Goal: Task Accomplishment & Management: Manage account settings

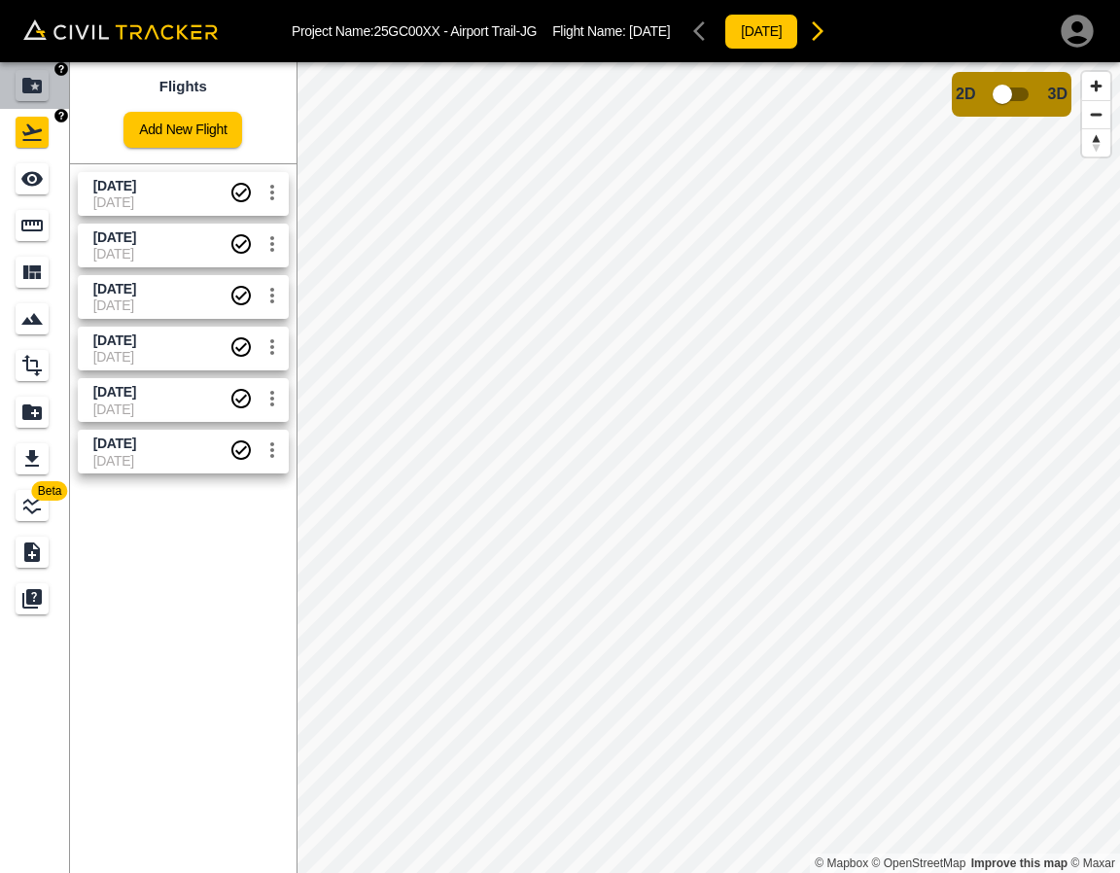
click at [15, 107] on link at bounding box center [35, 85] width 70 height 47
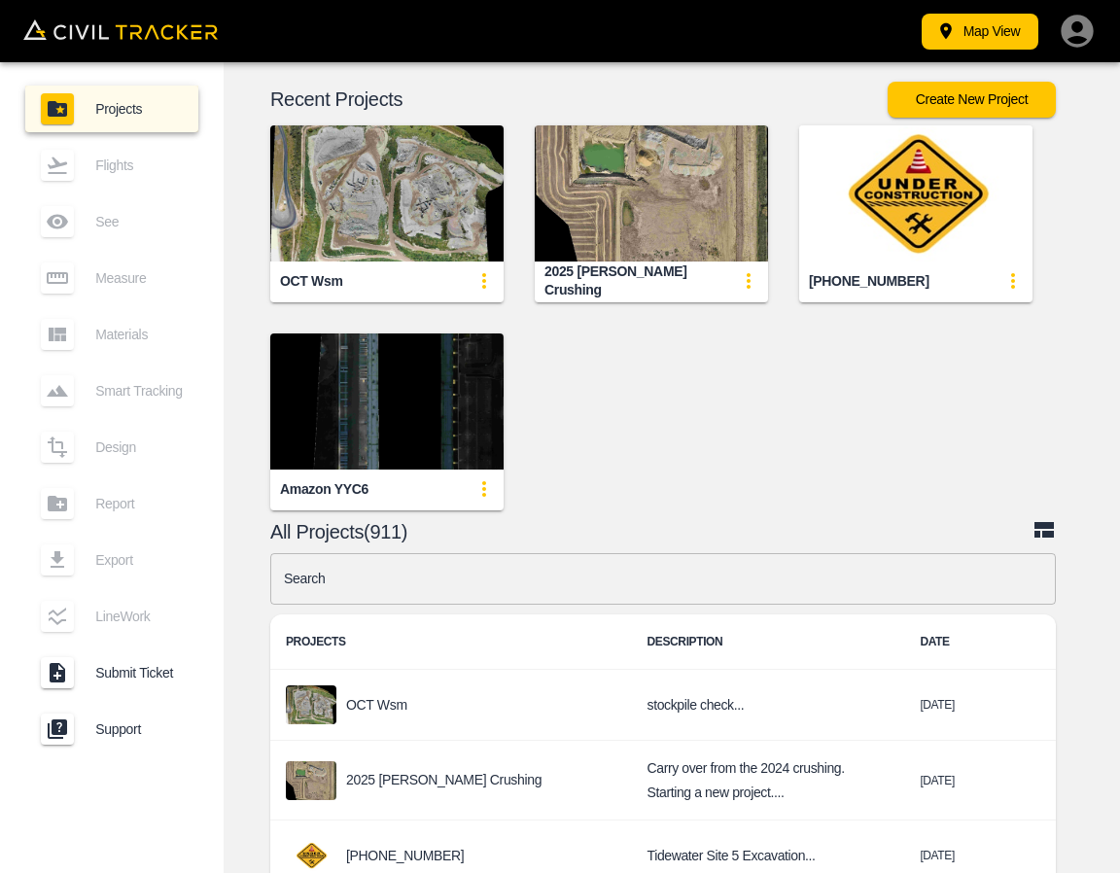
click at [636, 585] on input "text" at bounding box center [662, 579] width 785 height 52
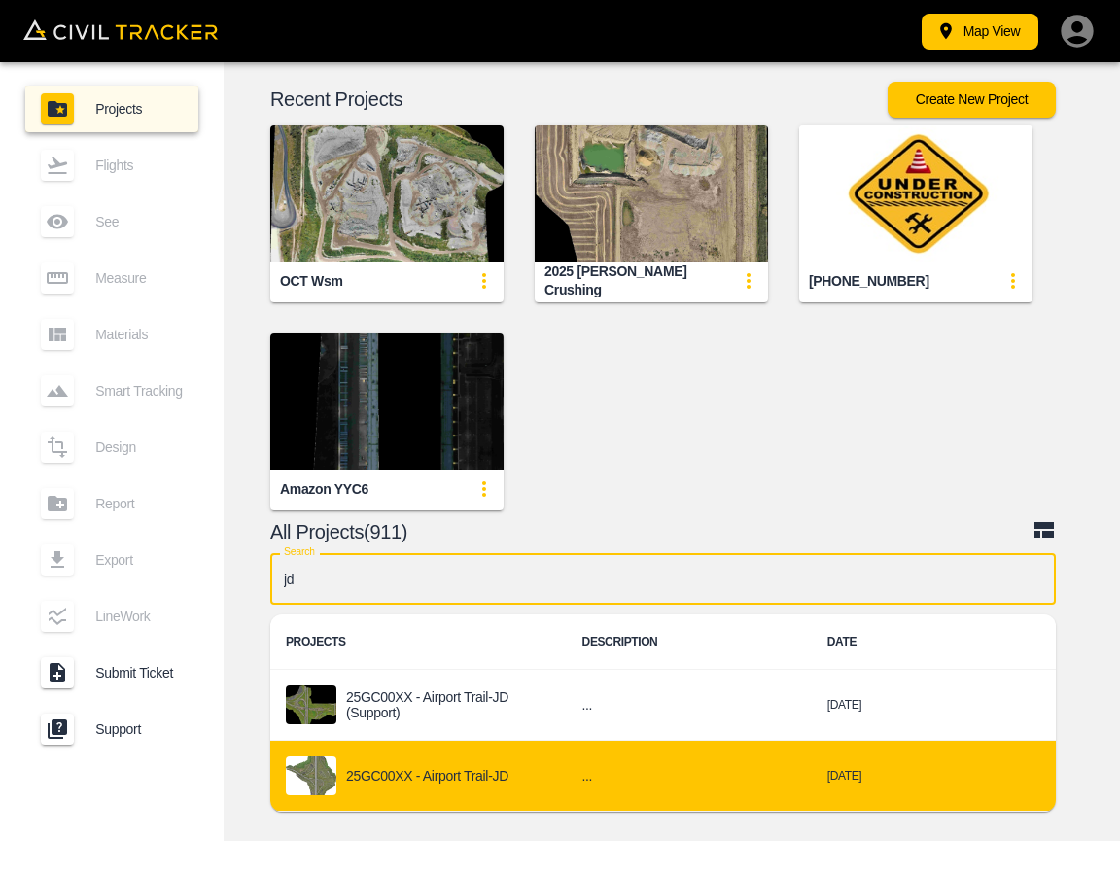
type input "jd"
click at [550, 781] on div "25GC00XX - Airport Trail-JD" at bounding box center [418, 775] width 265 height 39
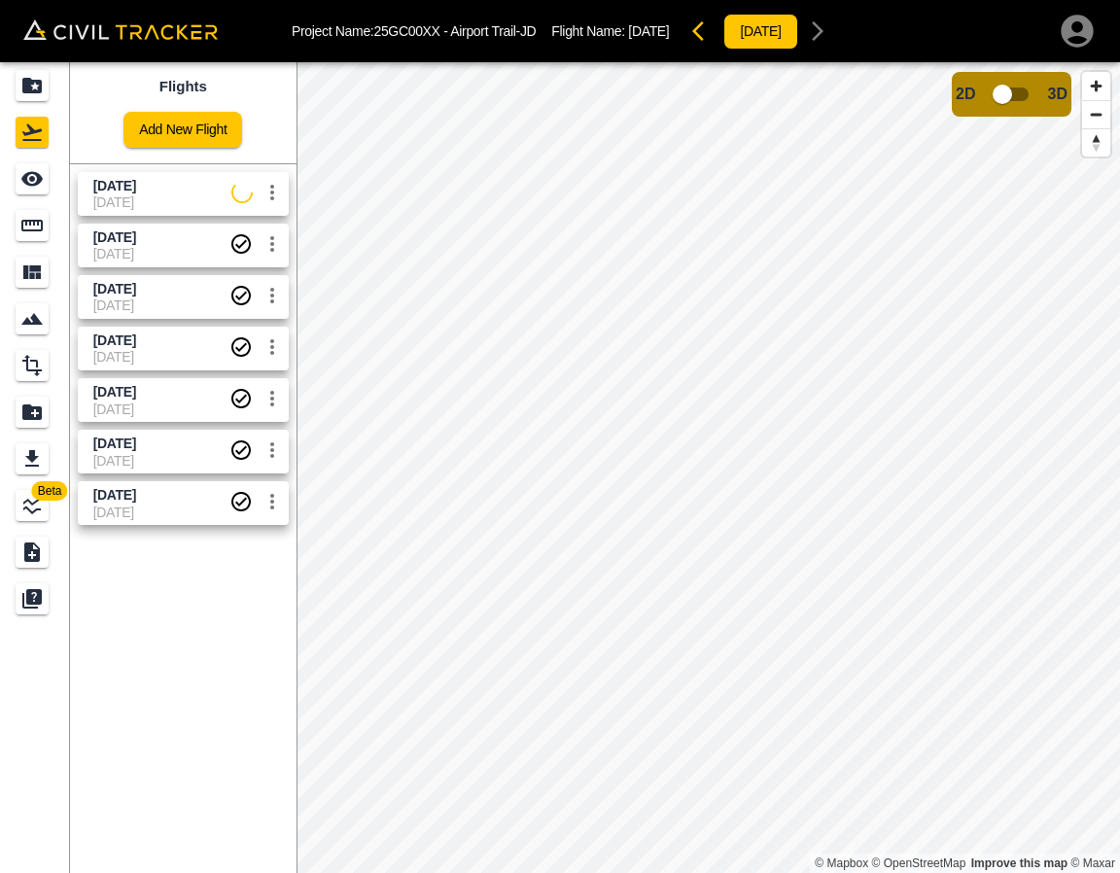
click at [136, 191] on span "[DATE]" at bounding box center [114, 186] width 43 height 16
click at [39, 187] on icon "See" at bounding box center [31, 178] width 23 height 23
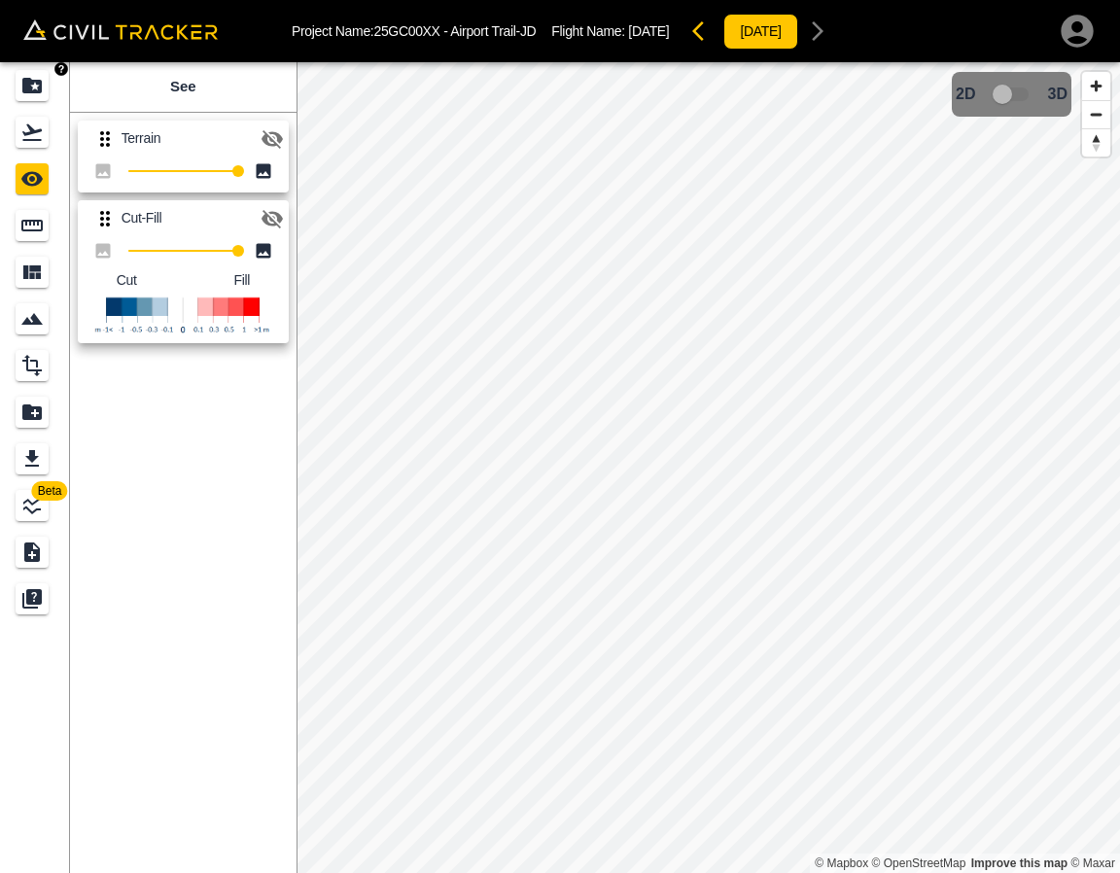
click at [49, 88] on div "Projects" at bounding box center [35, 85] width 39 height 31
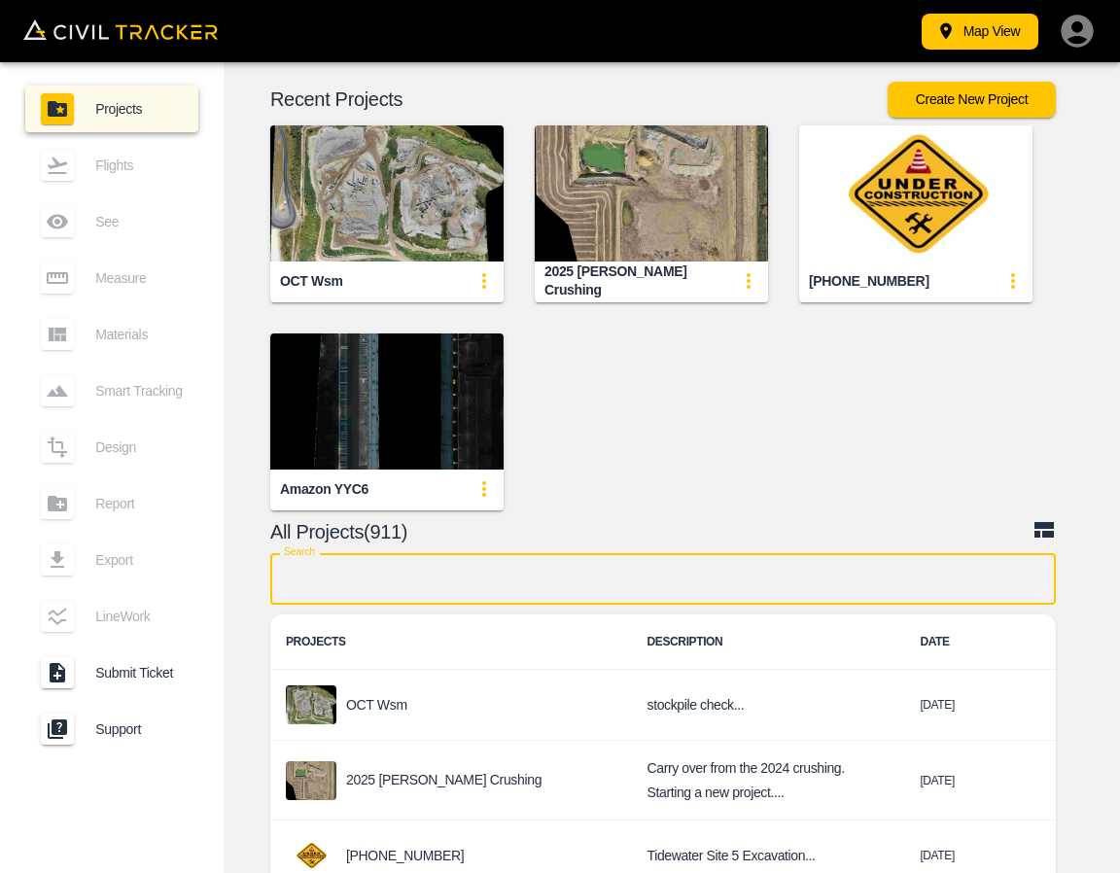
click at [606, 604] on input "text" at bounding box center [662, 579] width 785 height 52
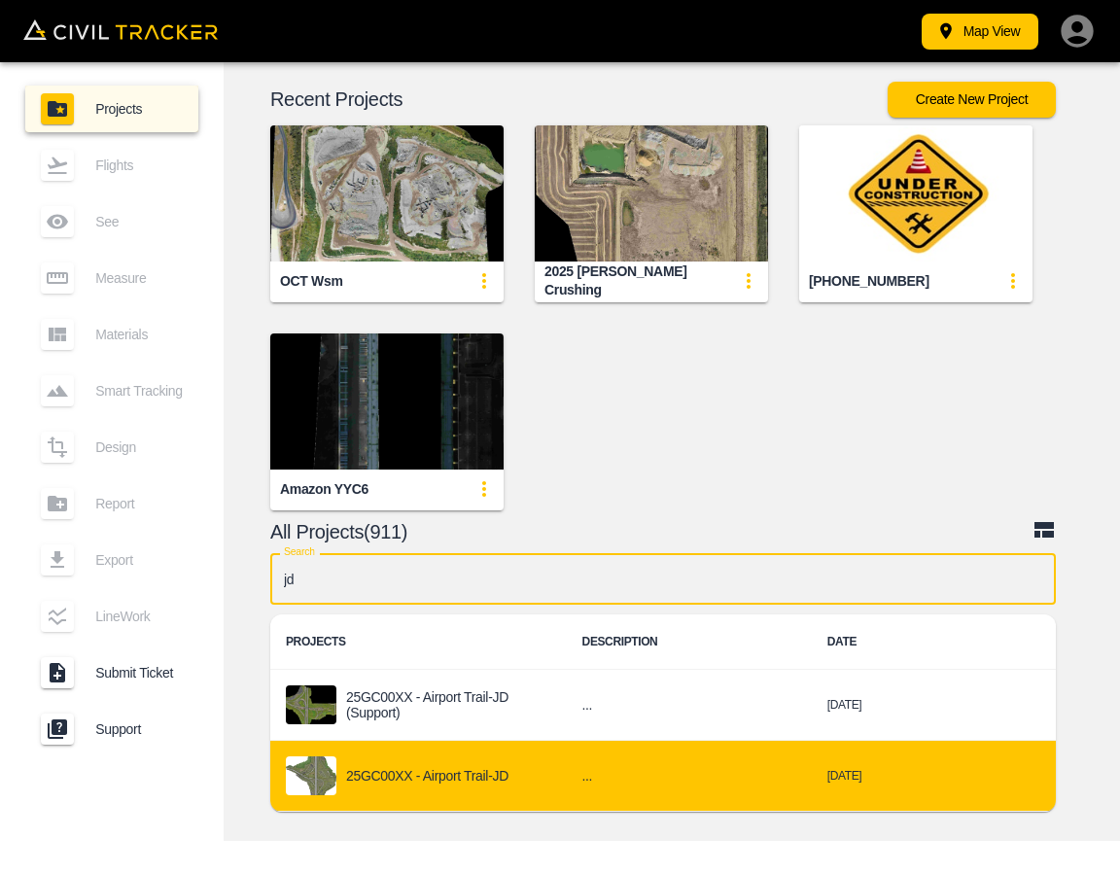
type input "jd"
click at [499, 753] on td "25GC00XX - Airport Trail-JD" at bounding box center [418, 776] width 296 height 71
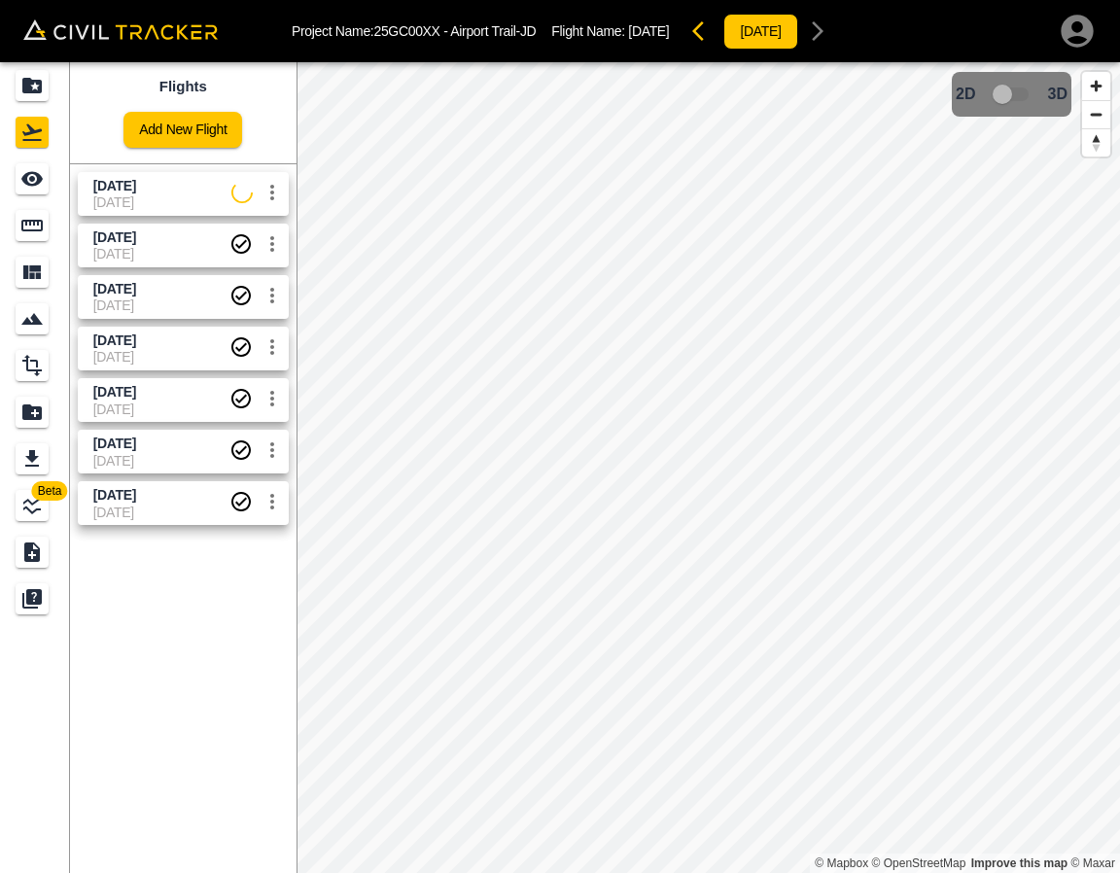
click at [157, 198] on span "[DATE]" at bounding box center [162, 202] width 138 height 16
click at [49, 175] on div "See" at bounding box center [35, 178] width 39 height 31
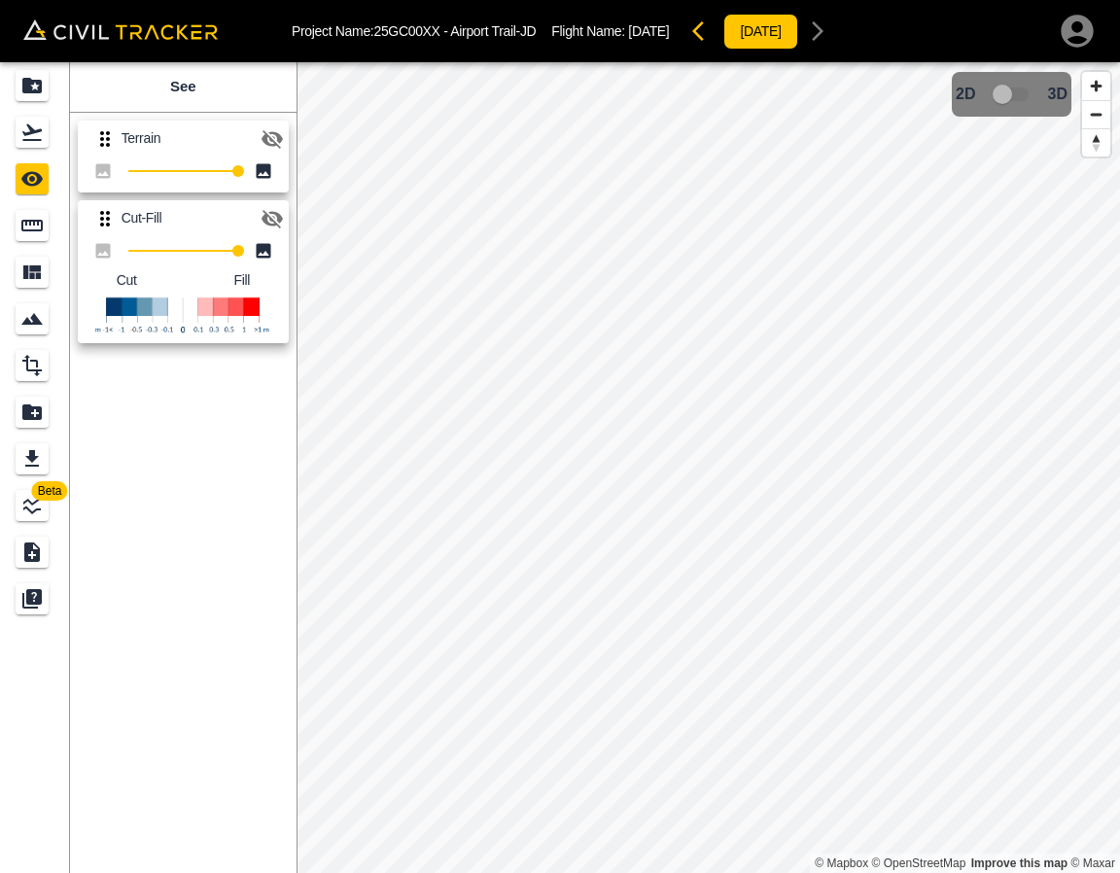
click at [280, 138] on icon "button" at bounding box center [271, 139] width 21 height 18
click at [280, 138] on icon "button" at bounding box center [271, 138] width 21 height 15
drag, startPoint x: 375, startPoint y: 27, endPoint x: 539, endPoint y: 20, distance: 163.4
click at [539, 20] on div "Project Name: 25GC00XX - Airport Trail-JD Flight Name: [DATE] [DATE]" at bounding box center [564, 31] width 545 height 39
copy p "25GC00XX - Airport Trail-JD"
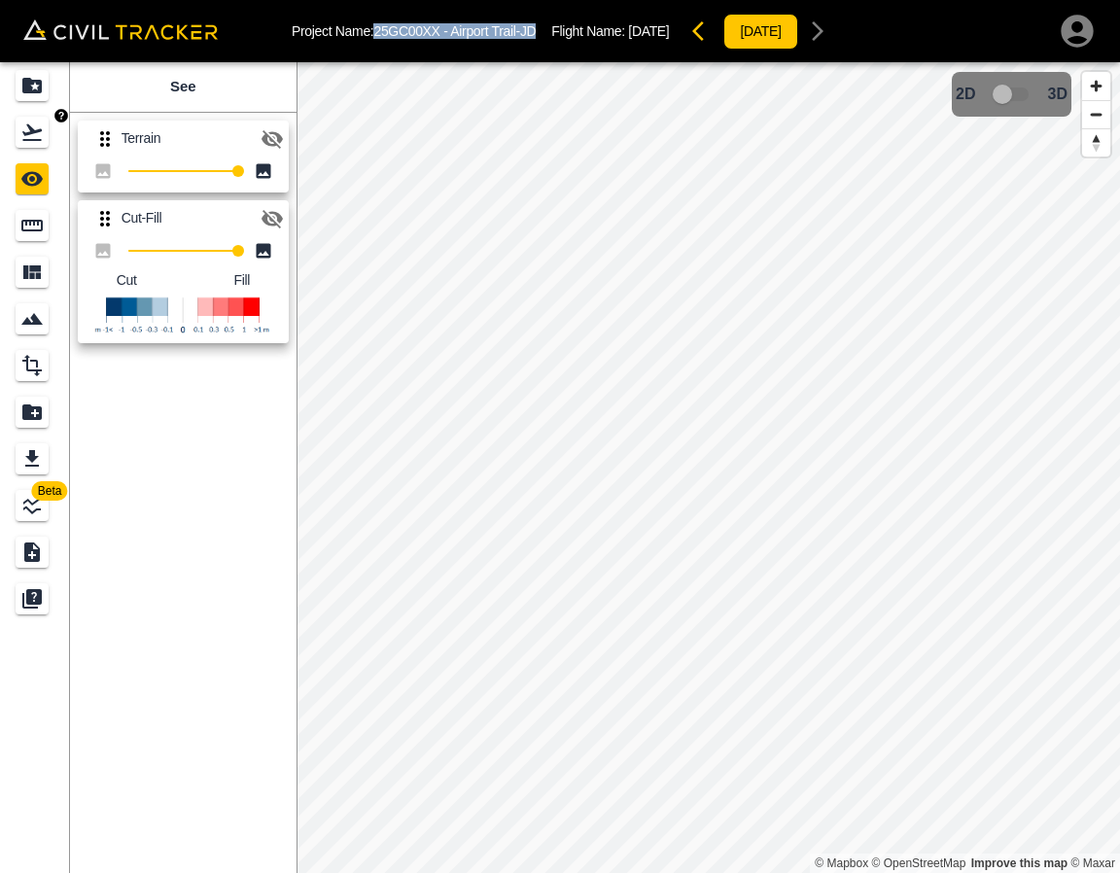
click at [24, 137] on icon "Flights" at bounding box center [31, 132] width 23 height 23
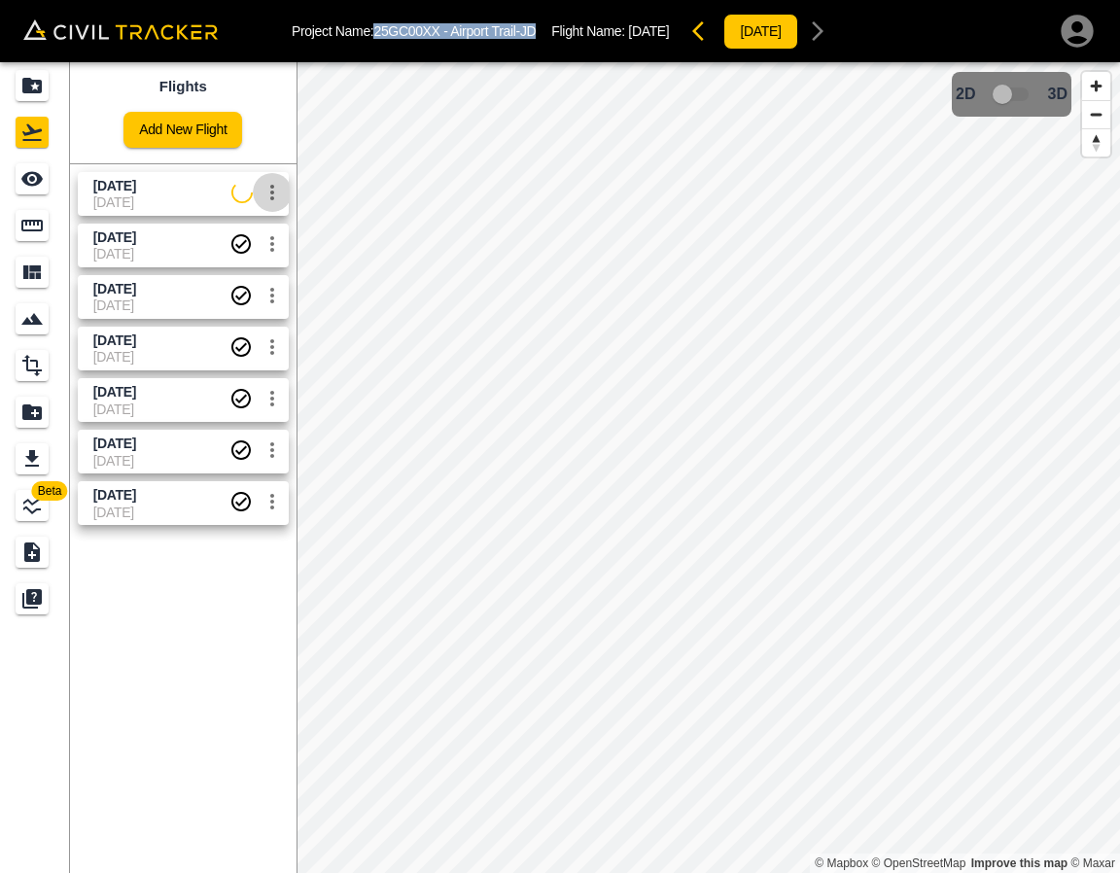
click at [280, 193] on icon "settings" at bounding box center [272, 192] width 23 height 23
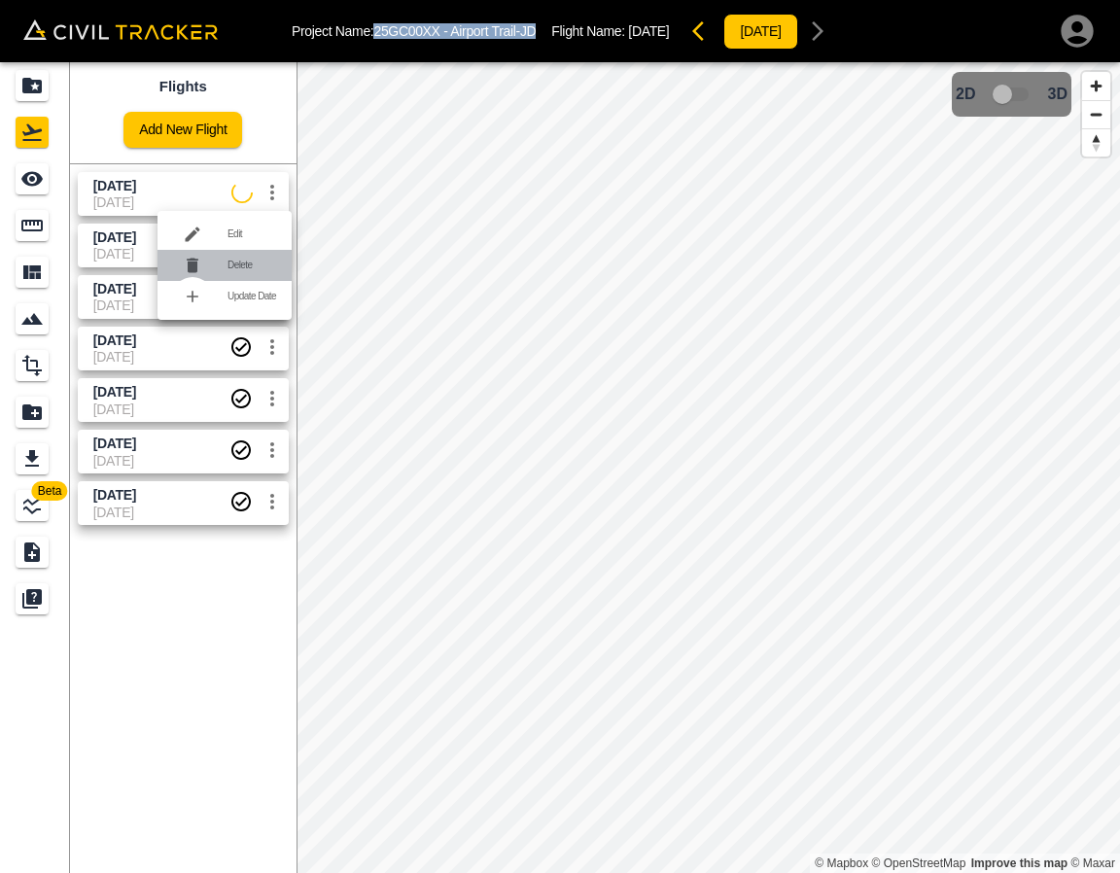
click at [255, 263] on h6 "Delete" at bounding box center [251, 266] width 49 height 12
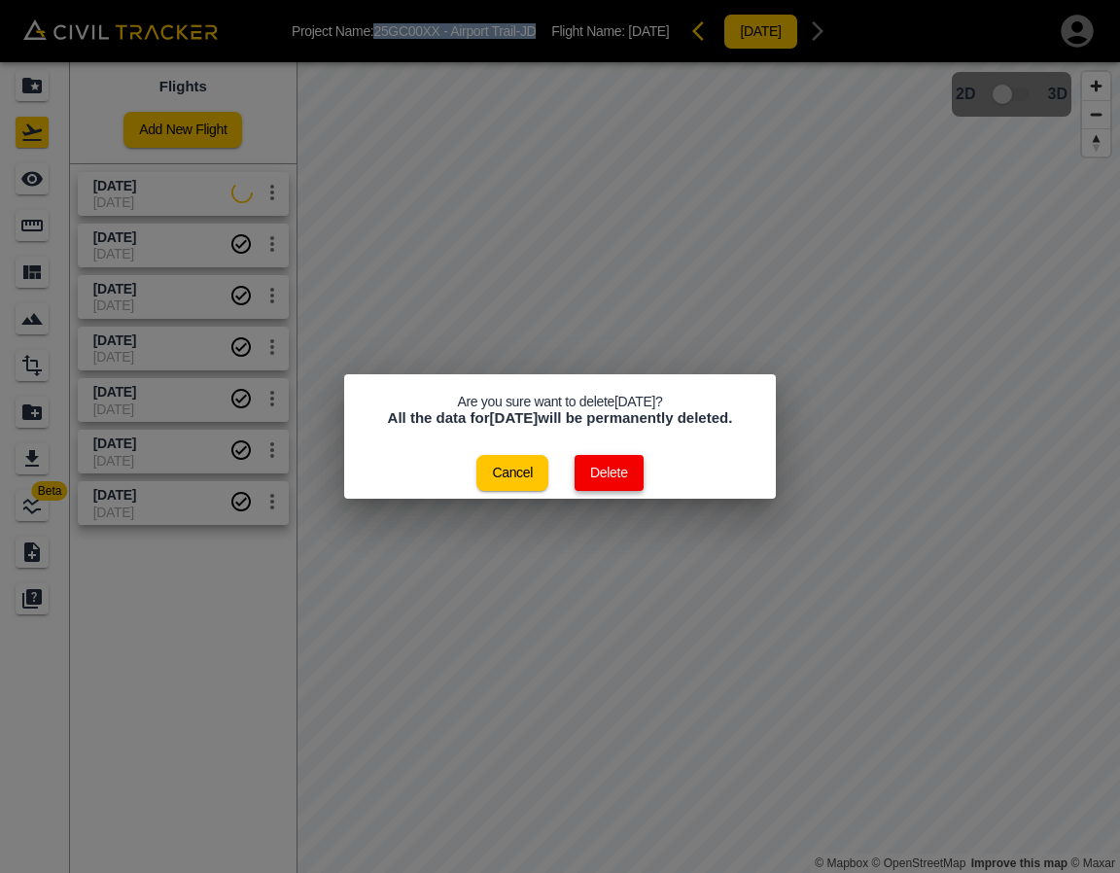
click at [595, 481] on button "Delete" at bounding box center [608, 473] width 69 height 36
